Goal: Information Seeking & Learning: Understand process/instructions

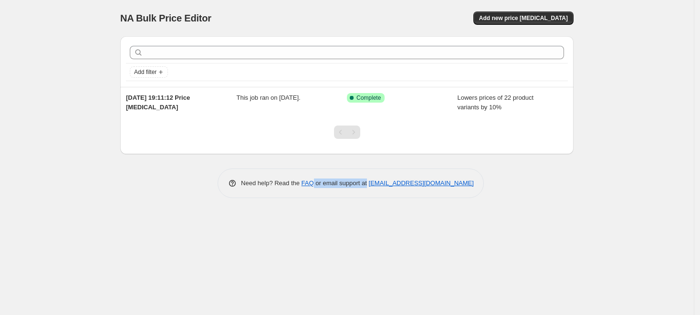
drag, startPoint x: 313, startPoint y: 175, endPoint x: 366, endPoint y: 180, distance: 53.2
click at [366, 180] on div "Need help? Read the FAQ or email support at [EMAIL_ADDRESS][DOMAIN_NAME]" at bounding box center [350, 183] width 266 height 30
click at [362, 233] on div "NA Bulk Price Editor. This page is ready NA Bulk Price Editor Add new price [ME…" at bounding box center [346, 157] width 693 height 315
click at [303, 181] on link "FAQ" at bounding box center [307, 182] width 12 height 7
click at [397, 29] on div "NA Bulk Price Editor. This page is ready NA Bulk Price Editor Add new price [ME…" at bounding box center [346, 18] width 453 height 36
